Goal: Contribute content: Contribute content

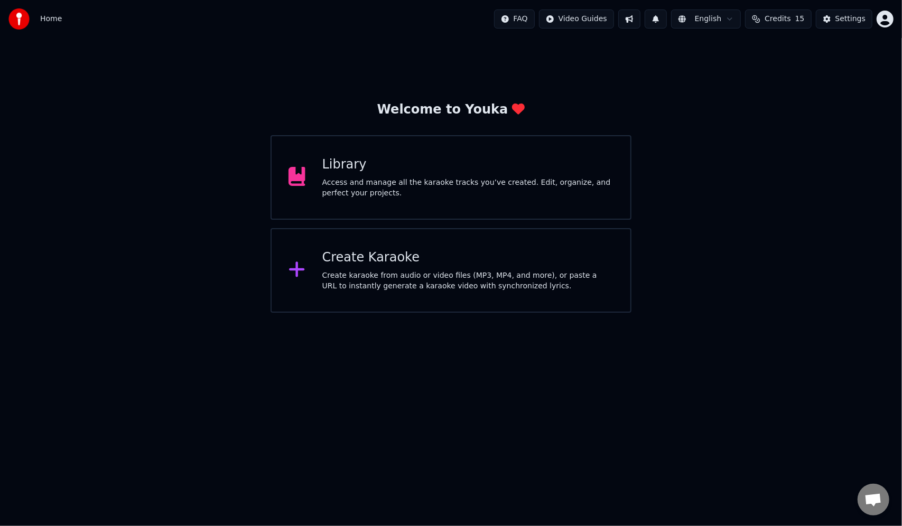
click at [374, 180] on div "Access and manage all the karaoke tracks you’ve created. Edit, organize, and pe…" at bounding box center [467, 188] width 291 height 21
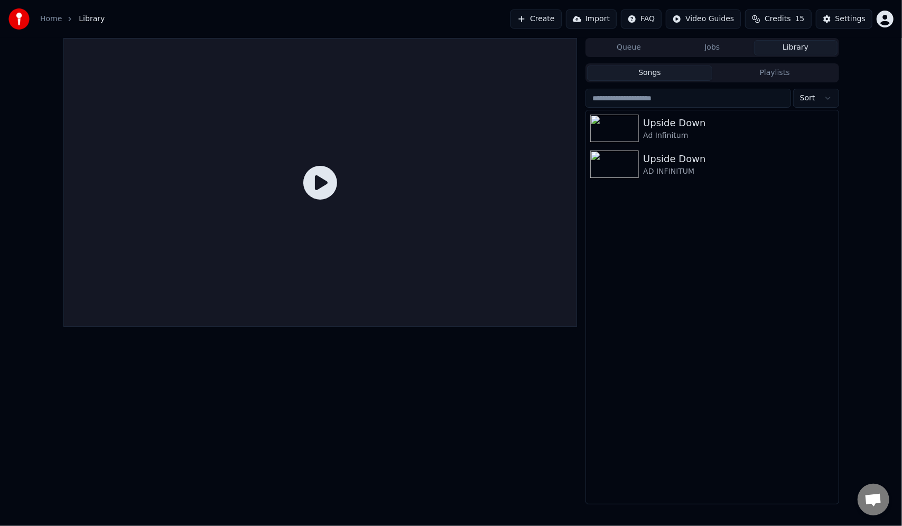
click at [554, 21] on button "Create" at bounding box center [536, 19] width 51 height 19
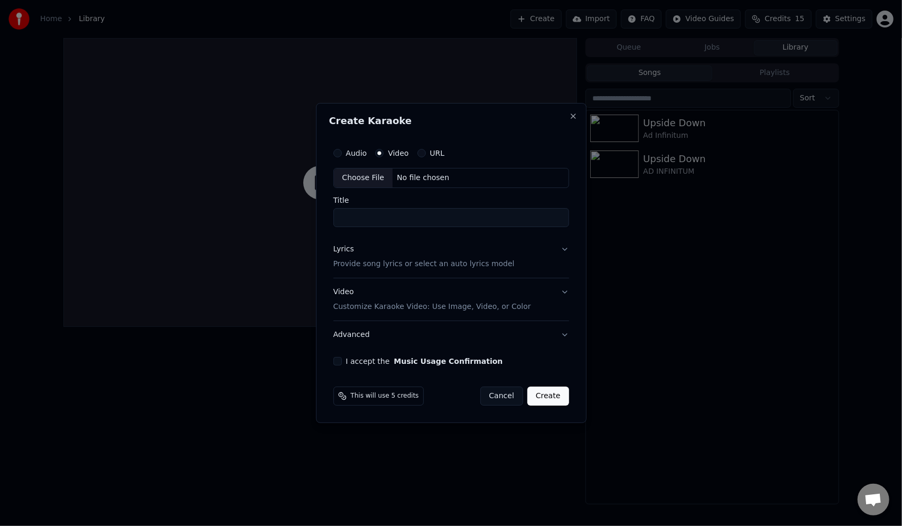
click at [340, 174] on div "Choose File" at bounding box center [363, 178] width 59 height 19
drag, startPoint x: 462, startPoint y: 220, endPoint x: 543, endPoint y: 227, distance: 81.2
click at [543, 227] on input "**********" at bounding box center [451, 217] width 240 height 19
type input "**********"
click at [564, 247] on button "Lyrics Provide song lyrics or select an auto lyrics model" at bounding box center [451, 257] width 240 height 42
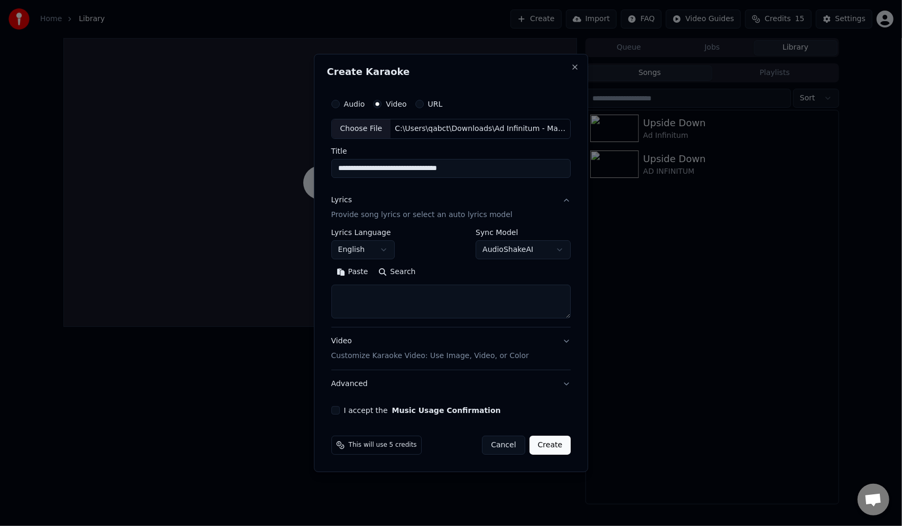
click at [379, 292] on textarea at bounding box center [451, 302] width 240 height 34
click at [356, 274] on button "Paste" at bounding box center [352, 272] width 42 height 17
click at [428, 310] on textarea at bounding box center [449, 302] width 236 height 34
click at [474, 311] on textarea at bounding box center [449, 302] width 236 height 34
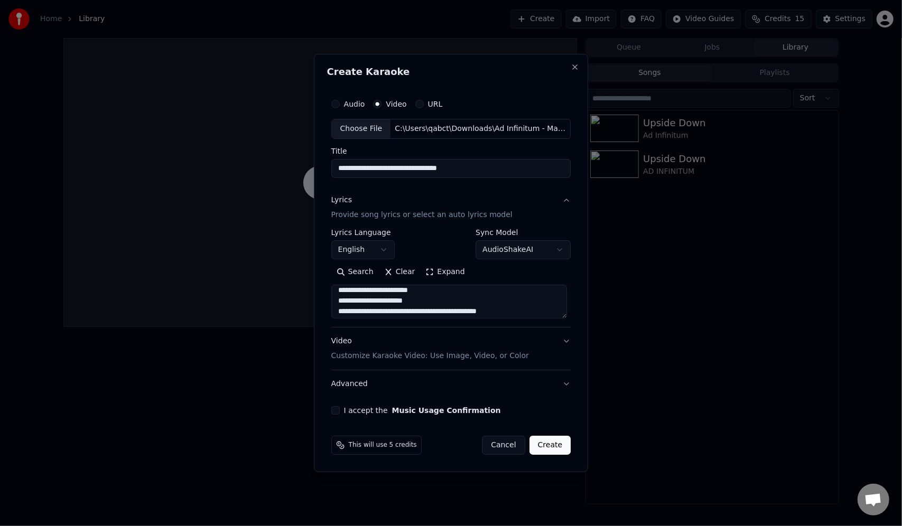
scroll to position [0, 0]
click at [511, 313] on textarea at bounding box center [449, 302] width 236 height 34
type textarea "**********"
click at [564, 340] on button "Video Customize Karaoke Video: Use Image, Video, or Color" at bounding box center [451, 349] width 240 height 42
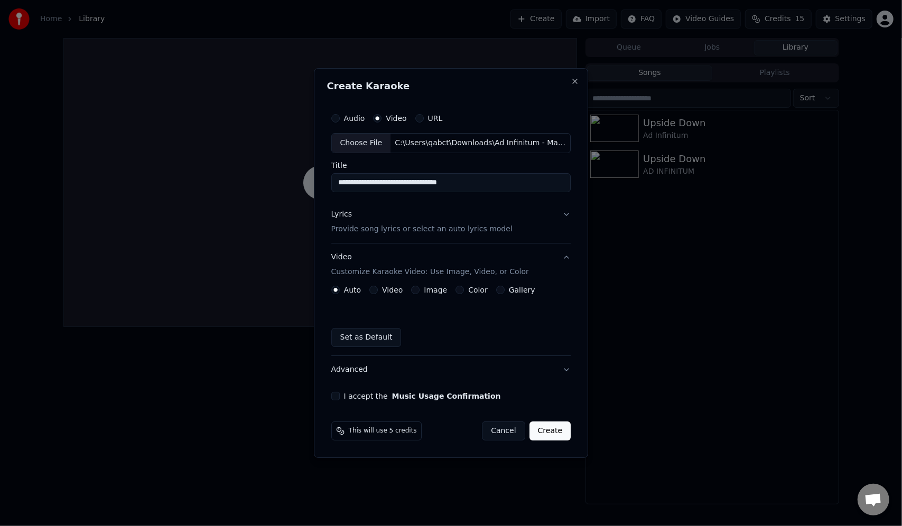
click at [563, 259] on button "Video Customize Karaoke Video: Use Image, Video, or Color" at bounding box center [451, 265] width 240 height 42
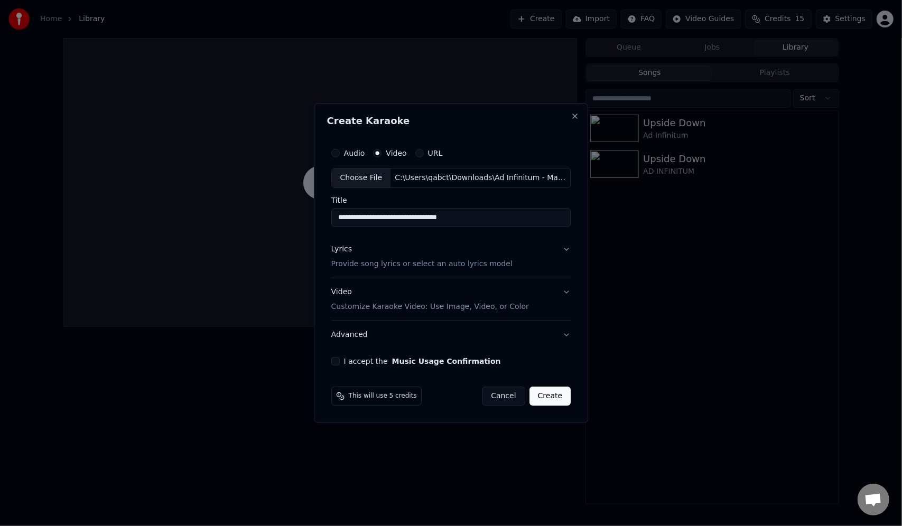
click at [340, 359] on button "I accept the Music Usage Confirmation" at bounding box center [335, 361] width 8 height 8
click at [561, 331] on button "Advanced" at bounding box center [451, 334] width 240 height 27
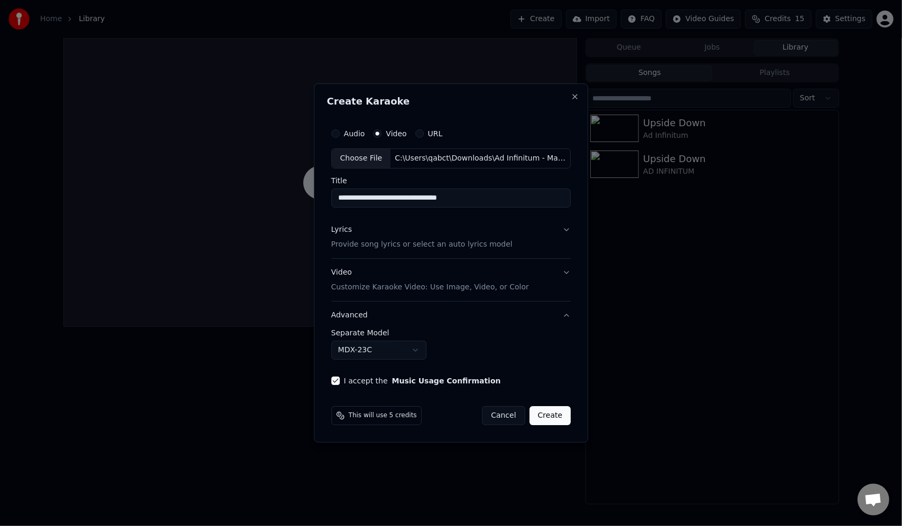
click at [561, 314] on button "Advanced" at bounding box center [451, 315] width 240 height 27
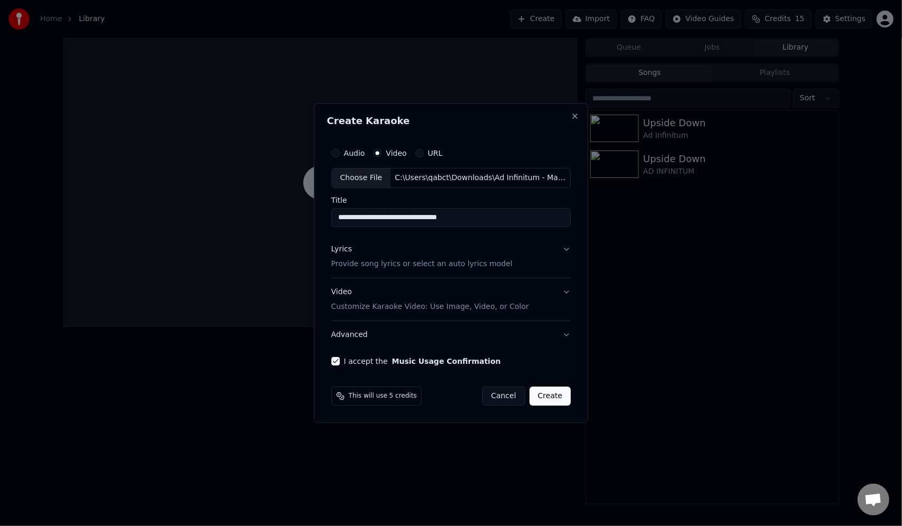
click at [551, 393] on button "Create" at bounding box center [551, 396] width 42 height 19
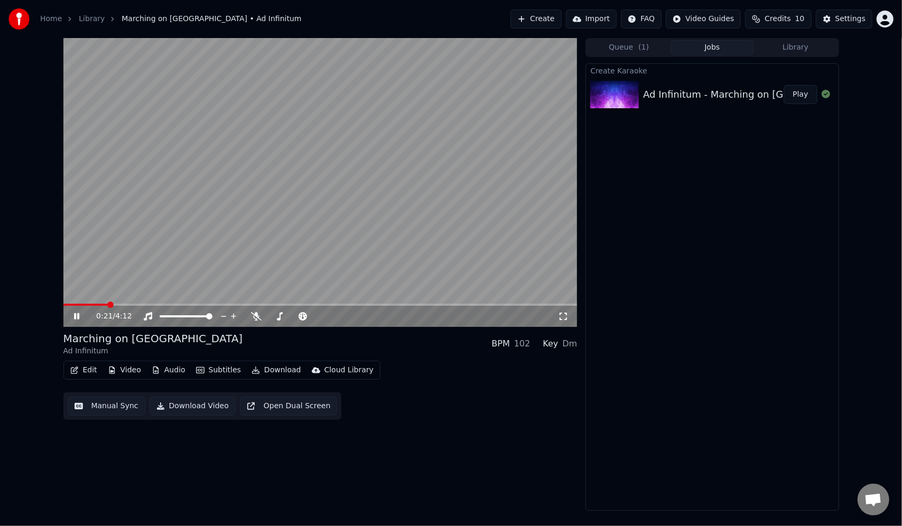
click at [74, 316] on icon at bounding box center [76, 316] width 5 height 6
click at [77, 318] on icon at bounding box center [76, 316] width 6 height 7
click at [79, 318] on icon at bounding box center [84, 316] width 25 height 8
click at [73, 315] on icon at bounding box center [84, 316] width 25 height 8
click at [81, 319] on icon at bounding box center [84, 316] width 25 height 8
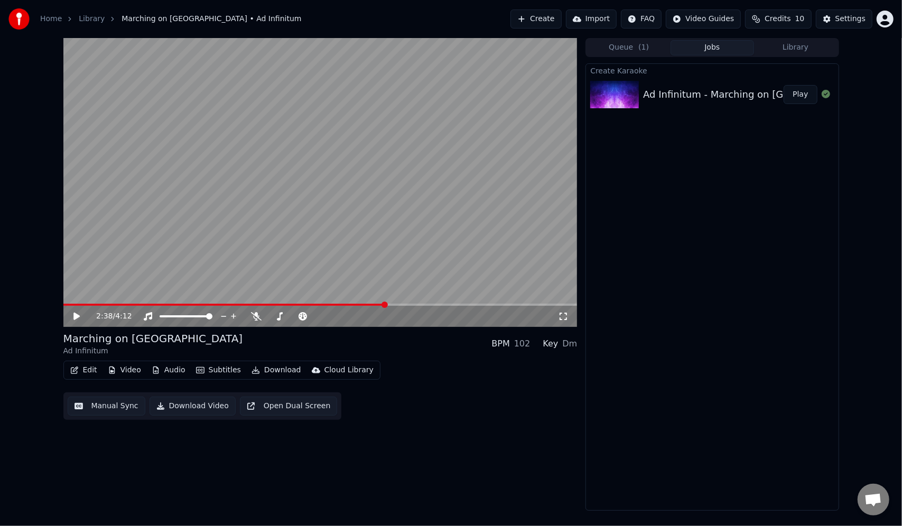
click at [371, 307] on div "2:38 / 4:12" at bounding box center [320, 316] width 514 height 21
click at [371, 304] on span at bounding box center [224, 305] width 322 height 2
click at [75, 316] on icon at bounding box center [76, 316] width 6 height 7
click at [77, 317] on icon at bounding box center [84, 316] width 25 height 8
click at [78, 317] on icon at bounding box center [76, 316] width 6 height 7
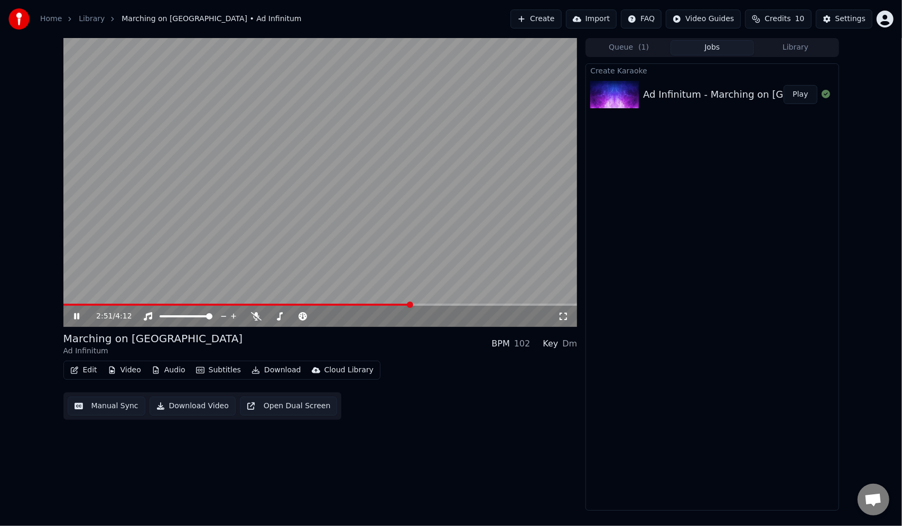
click at [78, 317] on icon at bounding box center [76, 316] width 5 height 6
click at [402, 307] on div "2:51 / 4:12" at bounding box center [320, 316] width 514 height 21
click at [402, 304] on span at bounding box center [237, 305] width 348 height 2
click at [76, 314] on icon at bounding box center [76, 316] width 6 height 7
click at [78, 317] on icon at bounding box center [76, 316] width 5 height 6
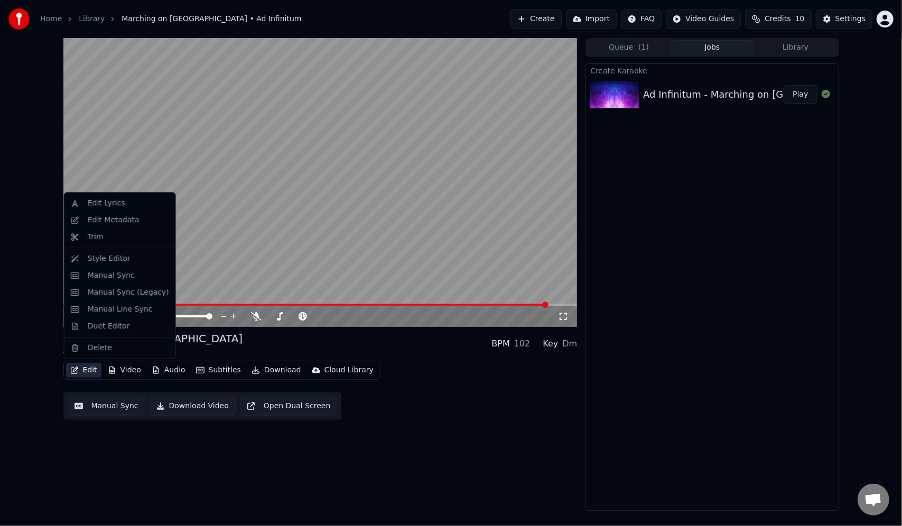
click at [82, 370] on button "Edit" at bounding box center [83, 370] width 35 height 15
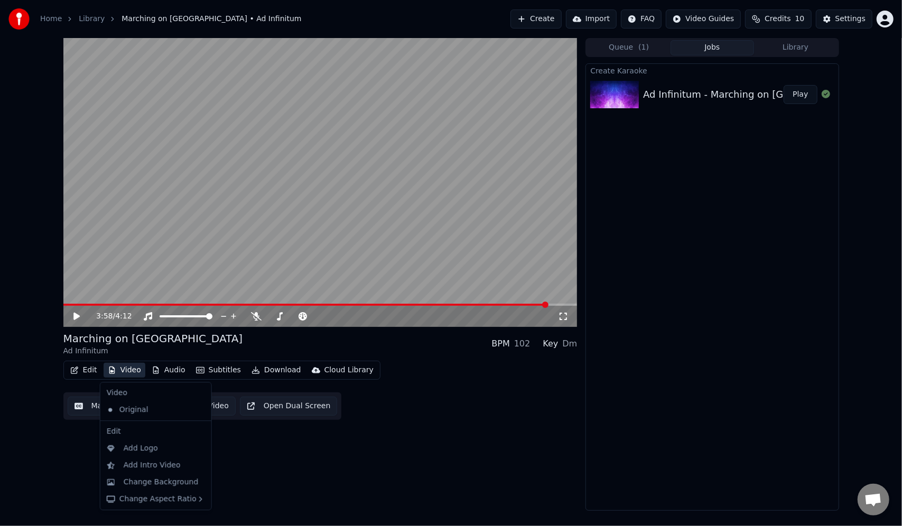
click at [130, 369] on button "Video" at bounding box center [125, 370] width 42 height 15
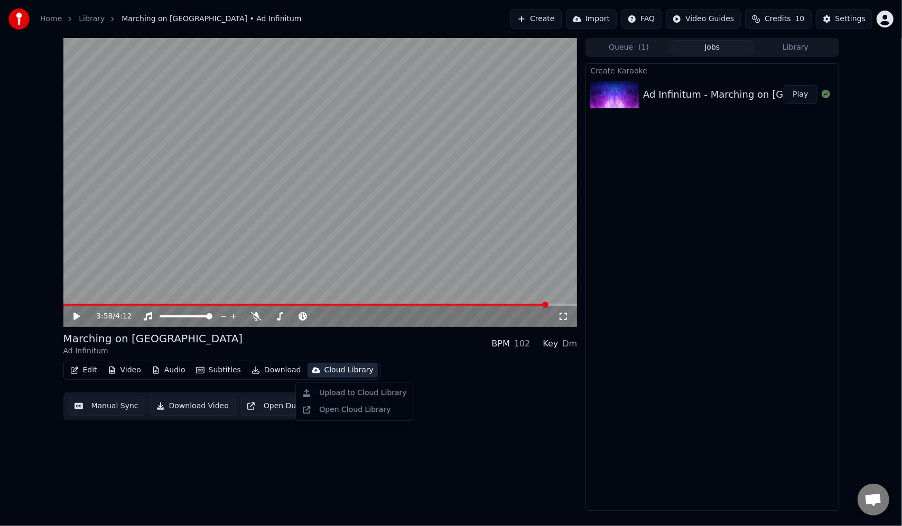
click at [674, 360] on div "Create Karaoke Ad Infinitum - Marching on Versailles Play" at bounding box center [712, 287] width 253 height 448
click at [616, 42] on button "Queue ( 1 )" at bounding box center [629, 47] width 84 height 15
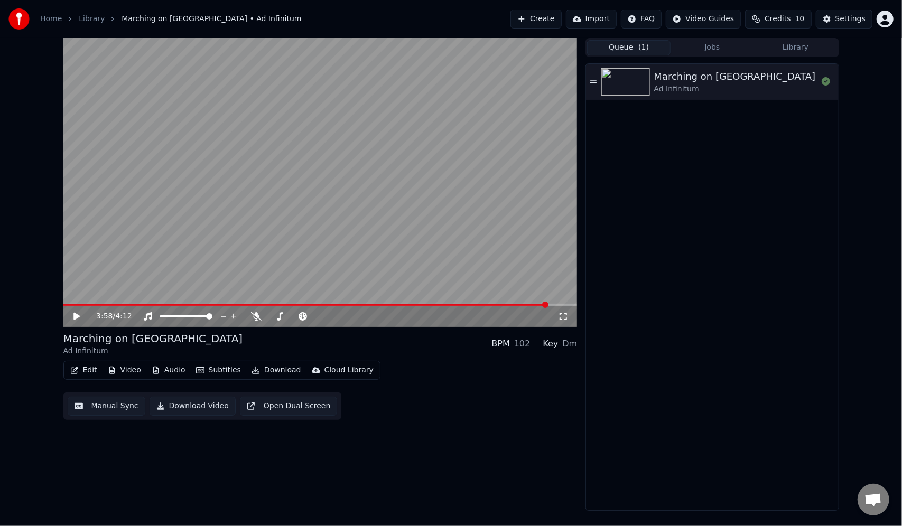
click at [722, 47] on button "Jobs" at bounding box center [713, 47] width 84 height 15
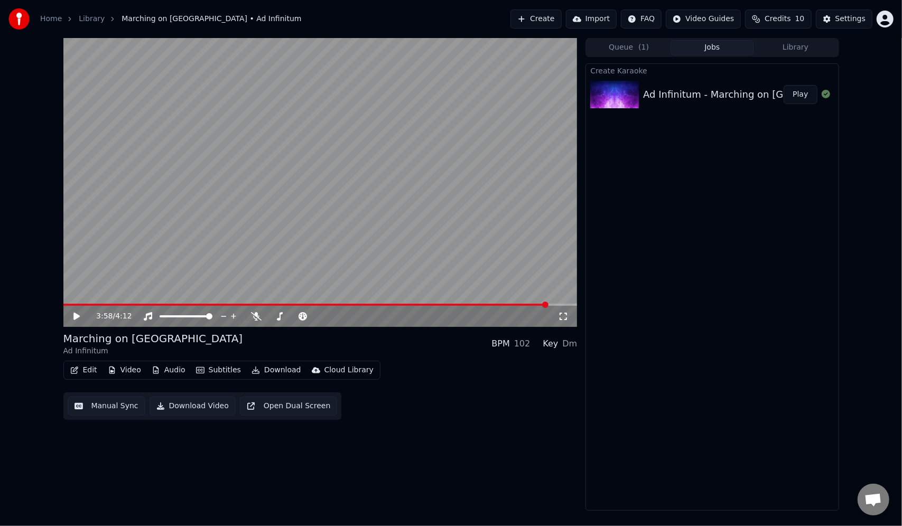
click at [553, 22] on button "Create" at bounding box center [536, 19] width 51 height 19
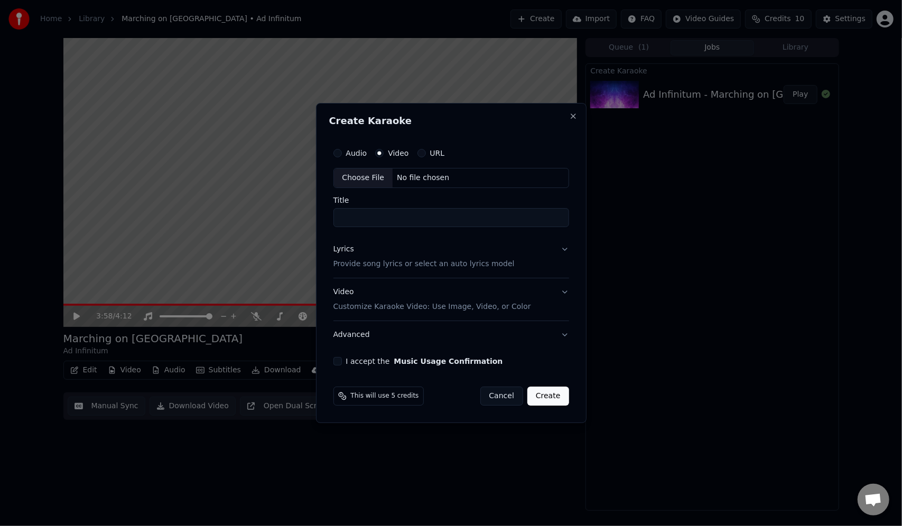
click at [354, 182] on div "Choose File" at bounding box center [363, 178] width 59 height 19
type input "**********"
click at [469, 221] on input "**********" at bounding box center [451, 217] width 240 height 19
click at [503, 395] on button "Cancel" at bounding box center [503, 396] width 43 height 19
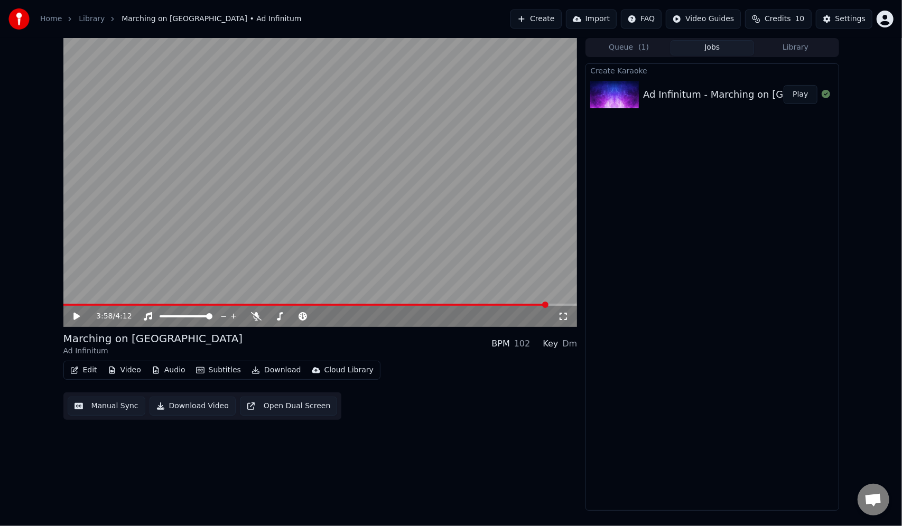
click at [82, 371] on button "Edit" at bounding box center [83, 370] width 35 height 15
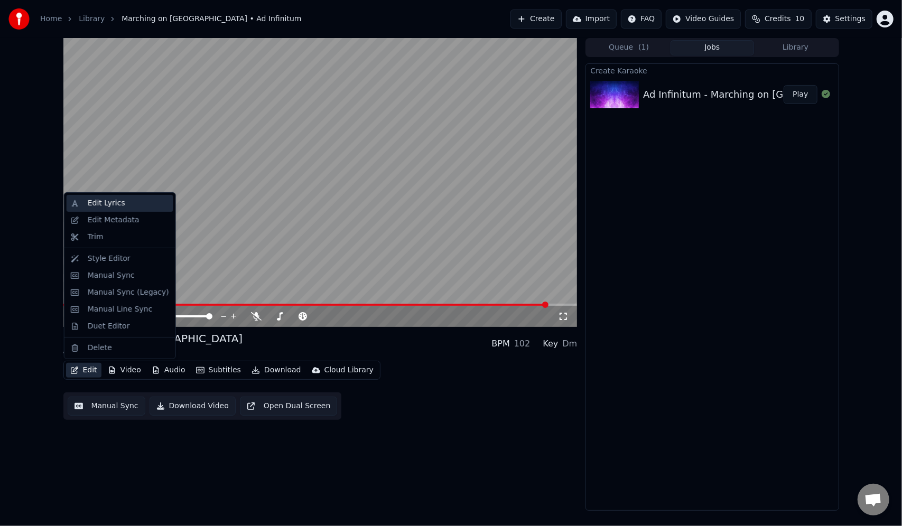
click at [109, 205] on div "Edit Lyrics" at bounding box center [107, 203] width 38 height 11
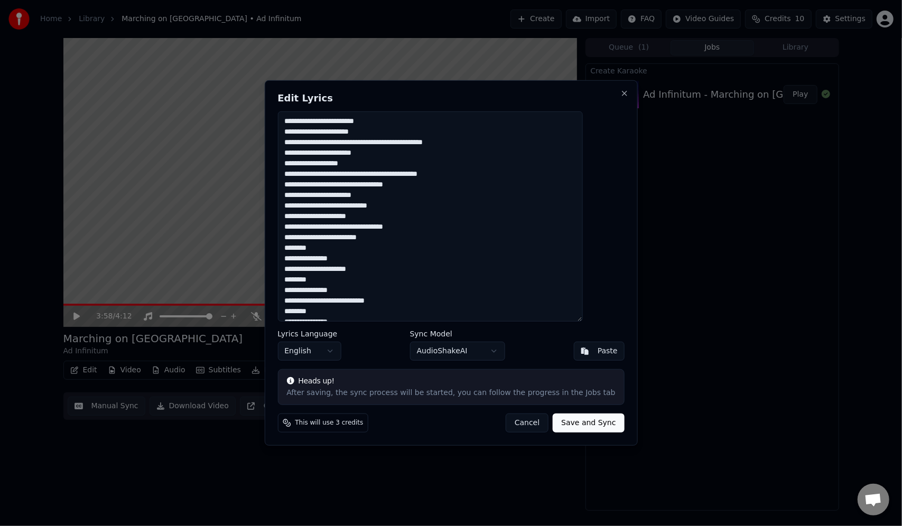
click at [385, 241] on textarea at bounding box center [430, 217] width 306 height 210
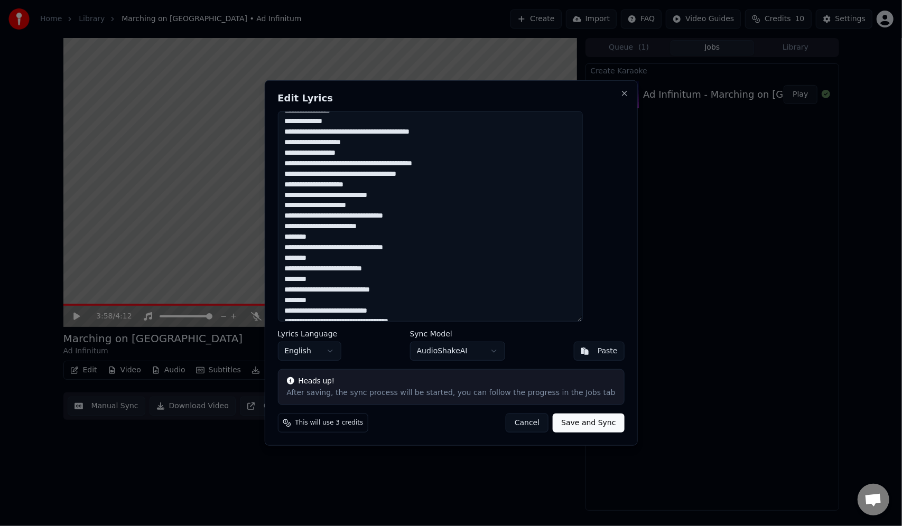
scroll to position [475, 0]
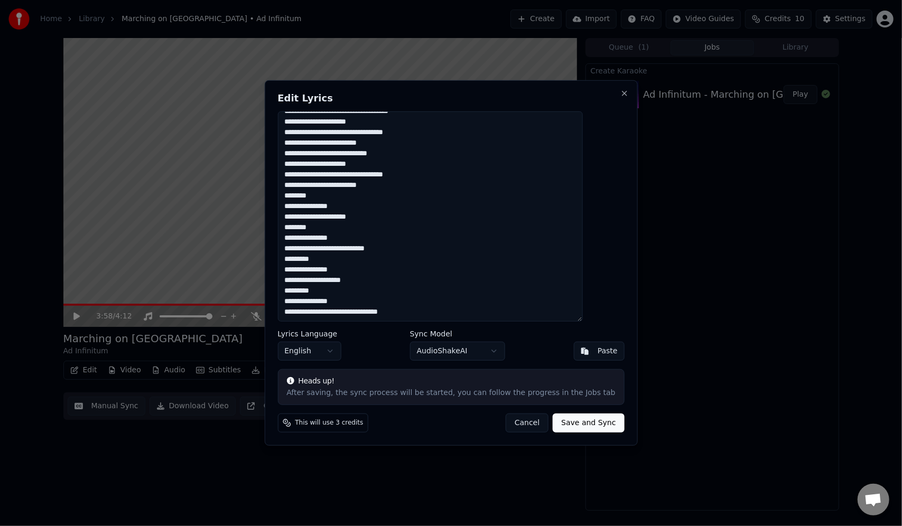
click at [350, 292] on textarea at bounding box center [430, 217] width 306 height 210
click at [514, 424] on button "Cancel" at bounding box center [527, 423] width 43 height 19
type textarea "**********"
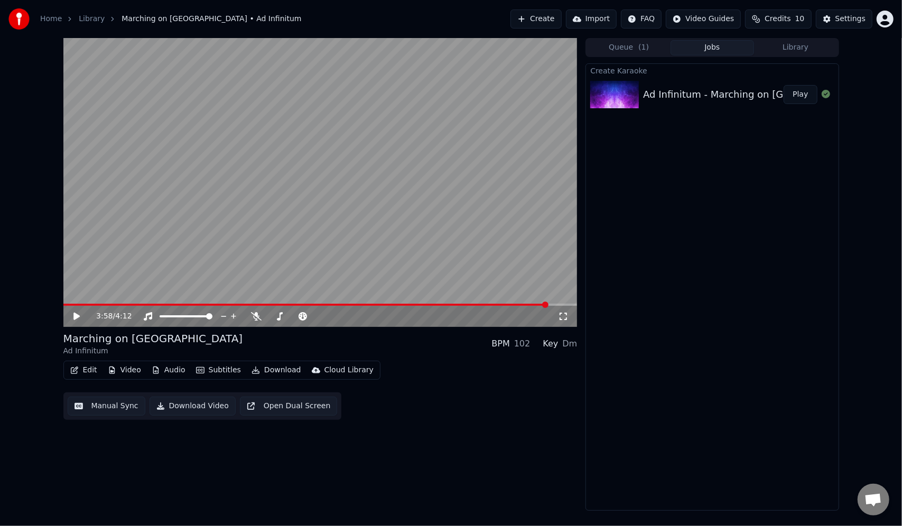
click at [553, 17] on button "Create" at bounding box center [536, 19] width 51 height 19
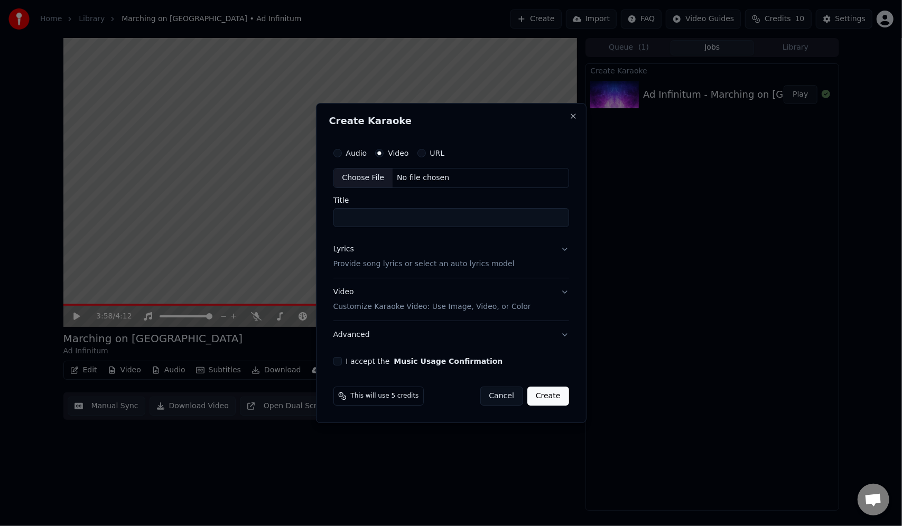
click at [348, 175] on div "Choose File" at bounding box center [363, 178] width 59 height 19
type input "**********"
click at [415, 215] on input "**********" at bounding box center [451, 217] width 240 height 19
click at [566, 247] on button "Lyrics Provide song lyrics or select an auto lyrics model" at bounding box center [451, 257] width 240 height 42
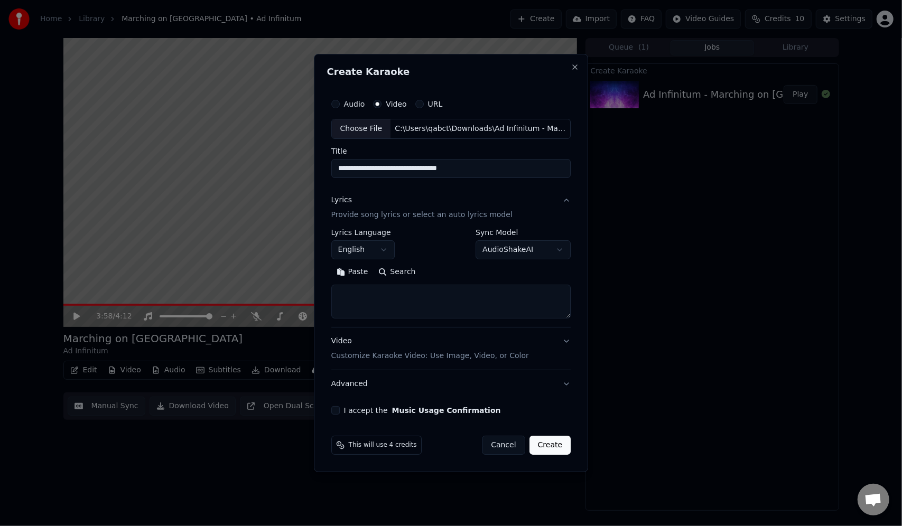
click at [374, 293] on textarea at bounding box center [451, 302] width 240 height 34
paste textarea "**********"
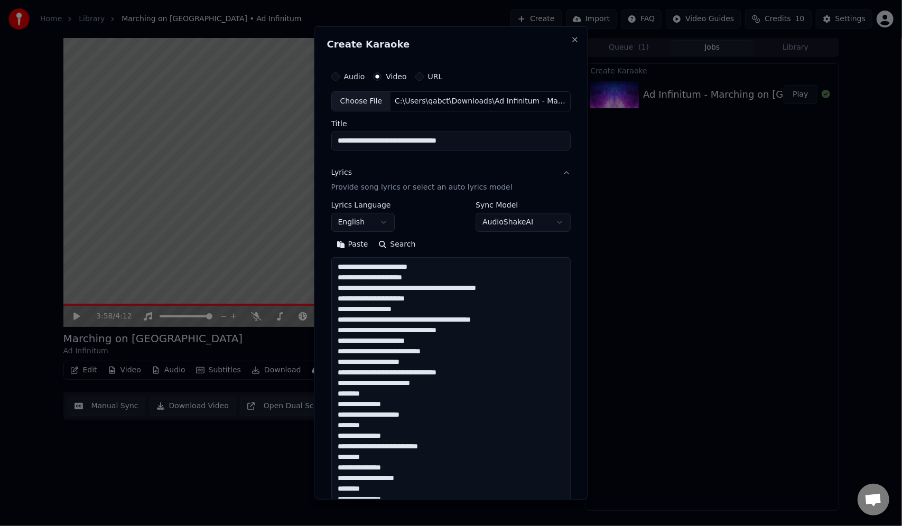
scroll to position [647, 0]
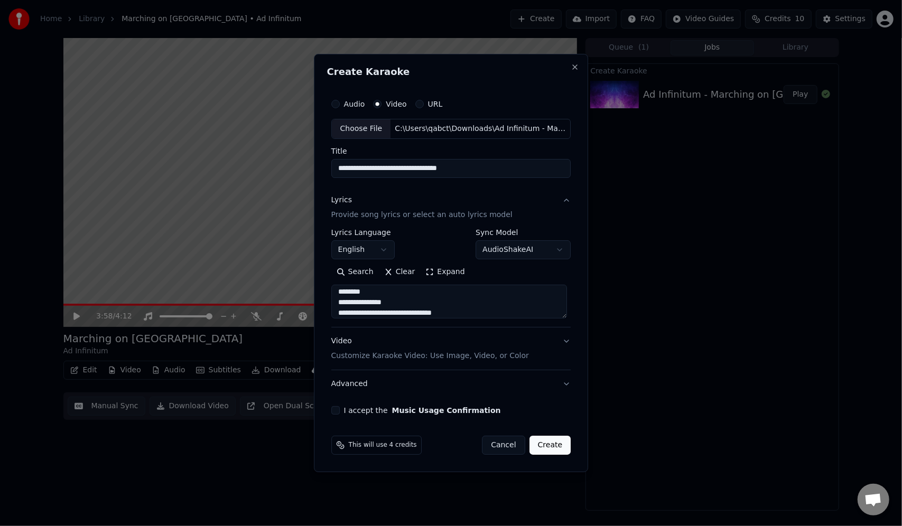
type textarea "**********"
click at [338, 413] on button "I accept the Music Usage Confirmation" at bounding box center [335, 410] width 8 height 8
click at [562, 243] on body "**********" at bounding box center [451, 263] width 902 height 526
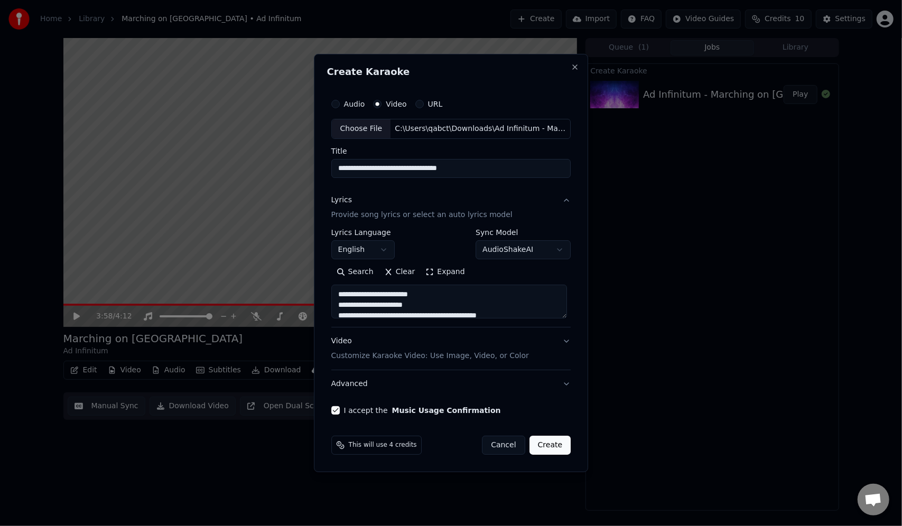
click at [547, 447] on button "Create" at bounding box center [551, 445] width 42 height 19
